Goal: Task Accomplishment & Management: Manage account settings

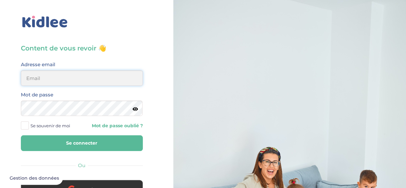
type input "[PERSON_NAME][EMAIL_ADDRESS][DOMAIN_NAME]"
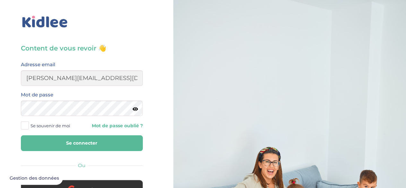
click at [81, 145] on button "Se connecter" at bounding box center [82, 143] width 122 height 16
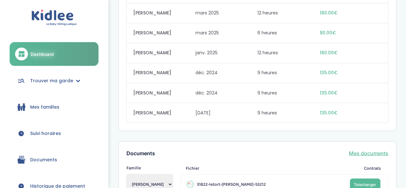
scroll to position [541, 0]
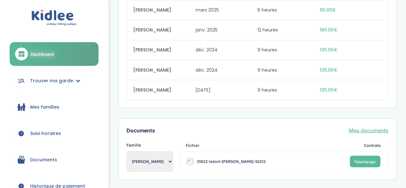
click at [72, 86] on link "Trouver ma garde" at bounding box center [54, 80] width 89 height 23
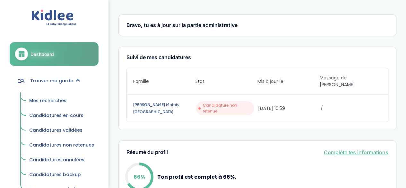
click at [53, 99] on span "Mes recherches" at bounding box center [47, 100] width 37 height 6
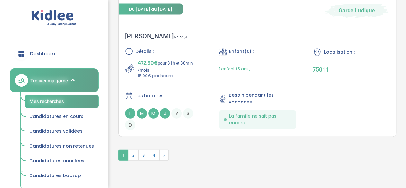
scroll to position [1957, 0]
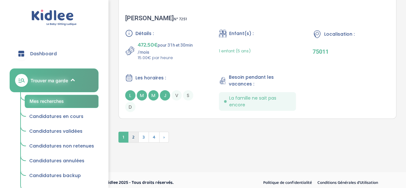
click at [136, 132] on span "2" at bounding box center [133, 137] width 11 height 11
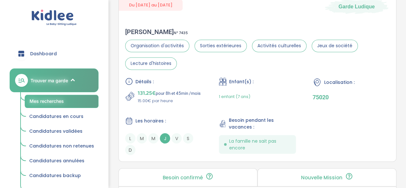
scroll to position [1975, 0]
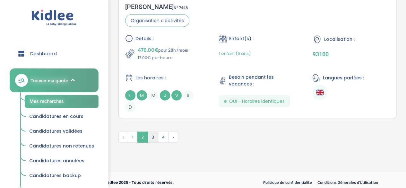
click at [149, 135] on span "3" at bounding box center [153, 137] width 11 height 11
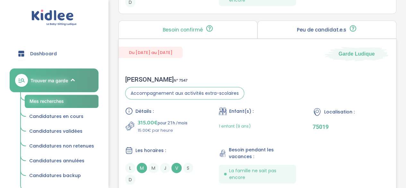
scroll to position [1925, 0]
